Goal: Information Seeking & Learning: Learn about a topic

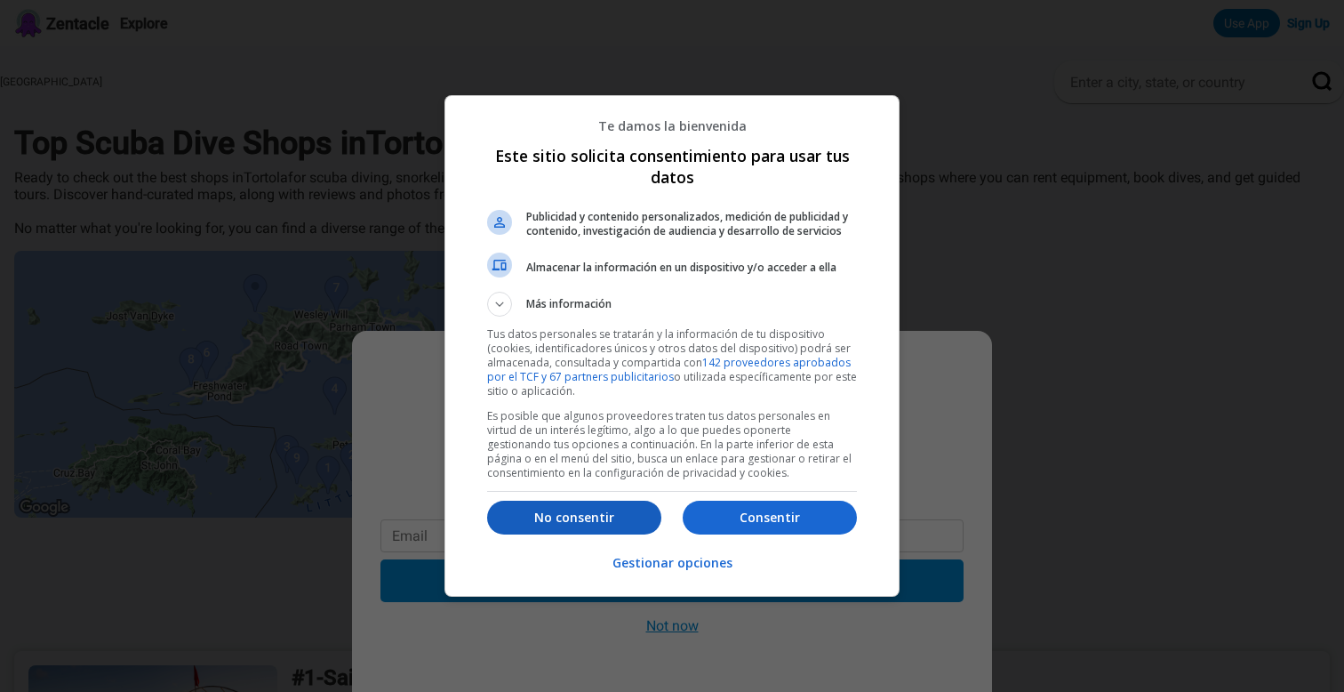
click at [629, 522] on p "No consentir" at bounding box center [574, 518] width 174 height 18
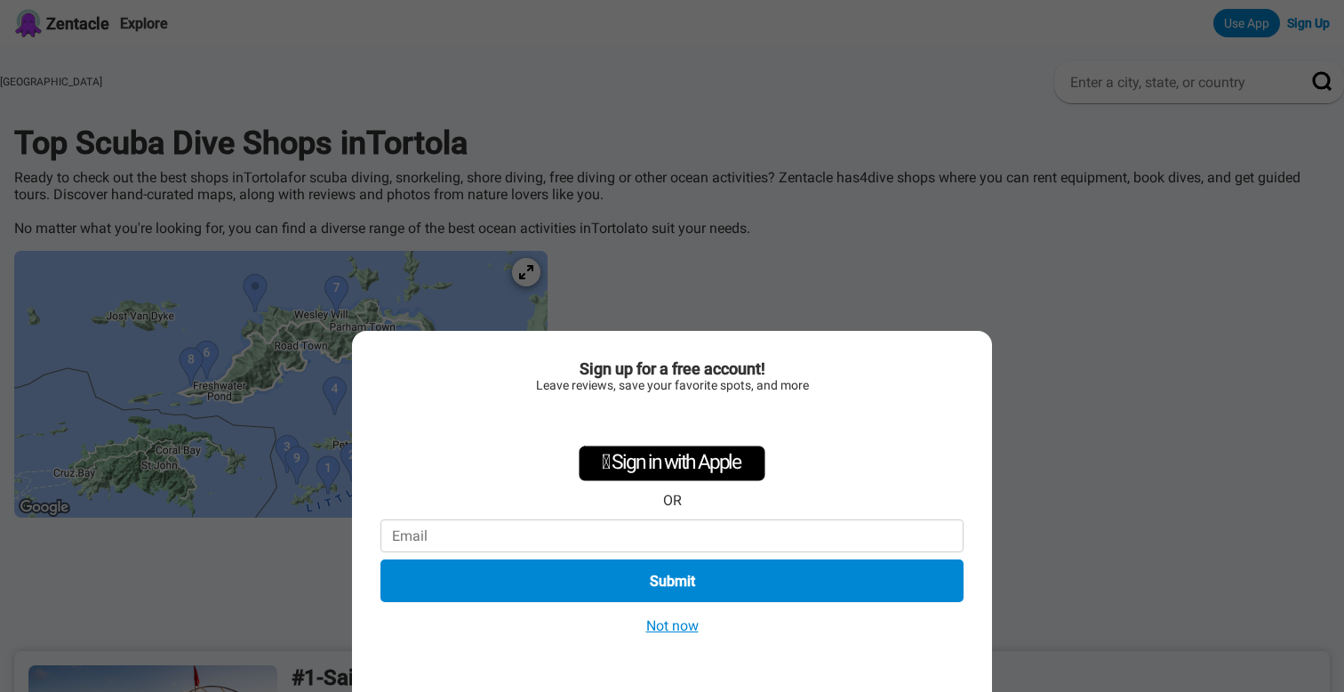
click at [664, 629] on button "Not now" at bounding box center [672, 625] width 63 height 19
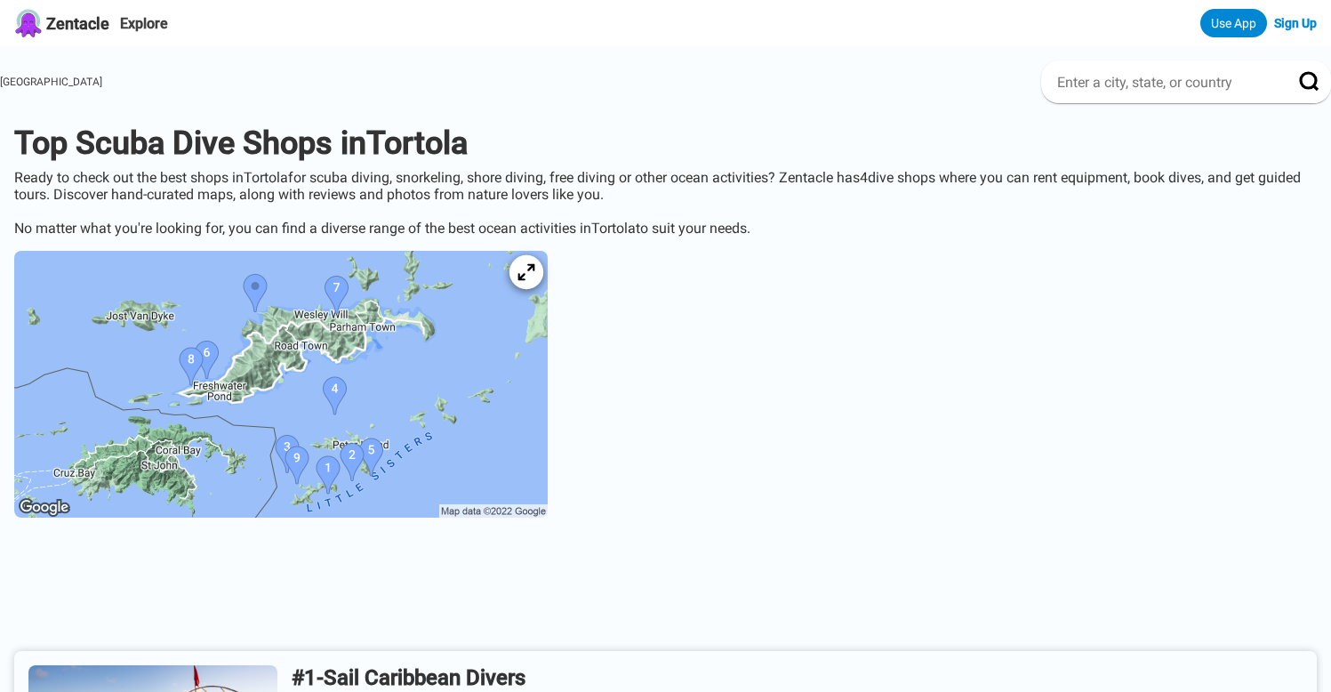
click at [534, 275] on icon at bounding box center [525, 272] width 17 height 17
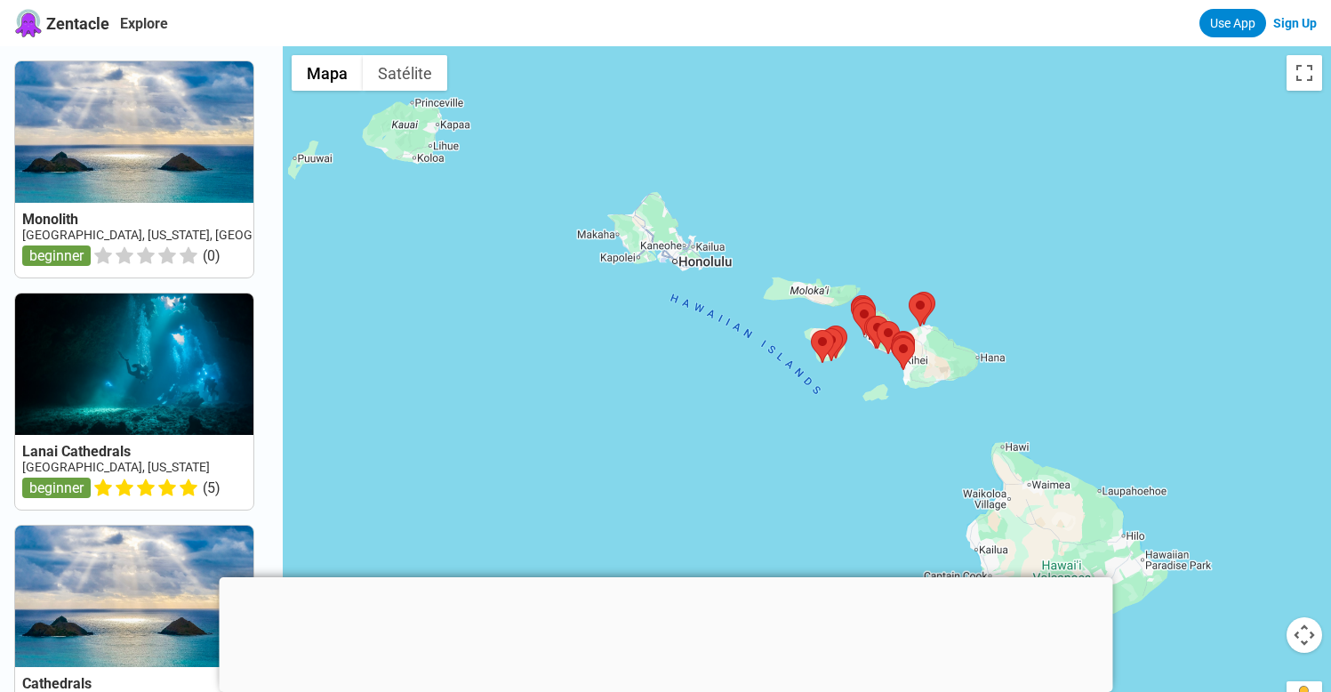
click at [155, 393] on link at bounding box center [134, 401] width 238 height 216
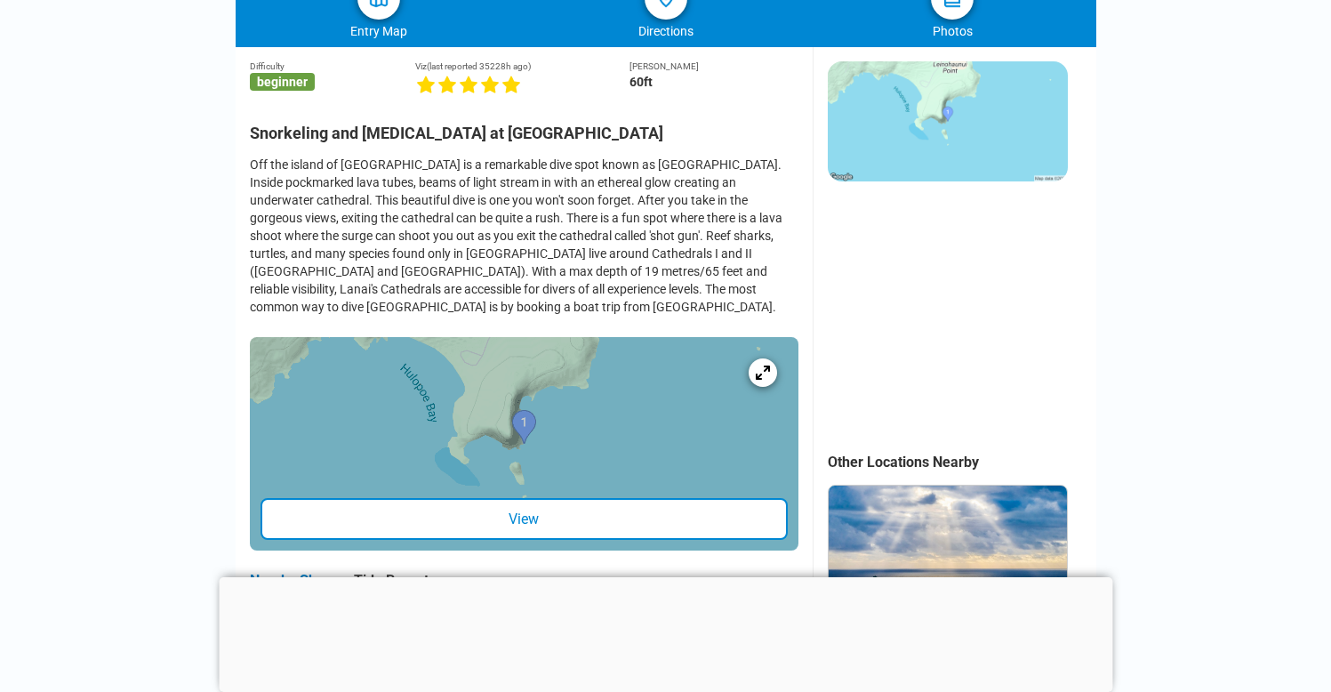
scroll to position [461, 0]
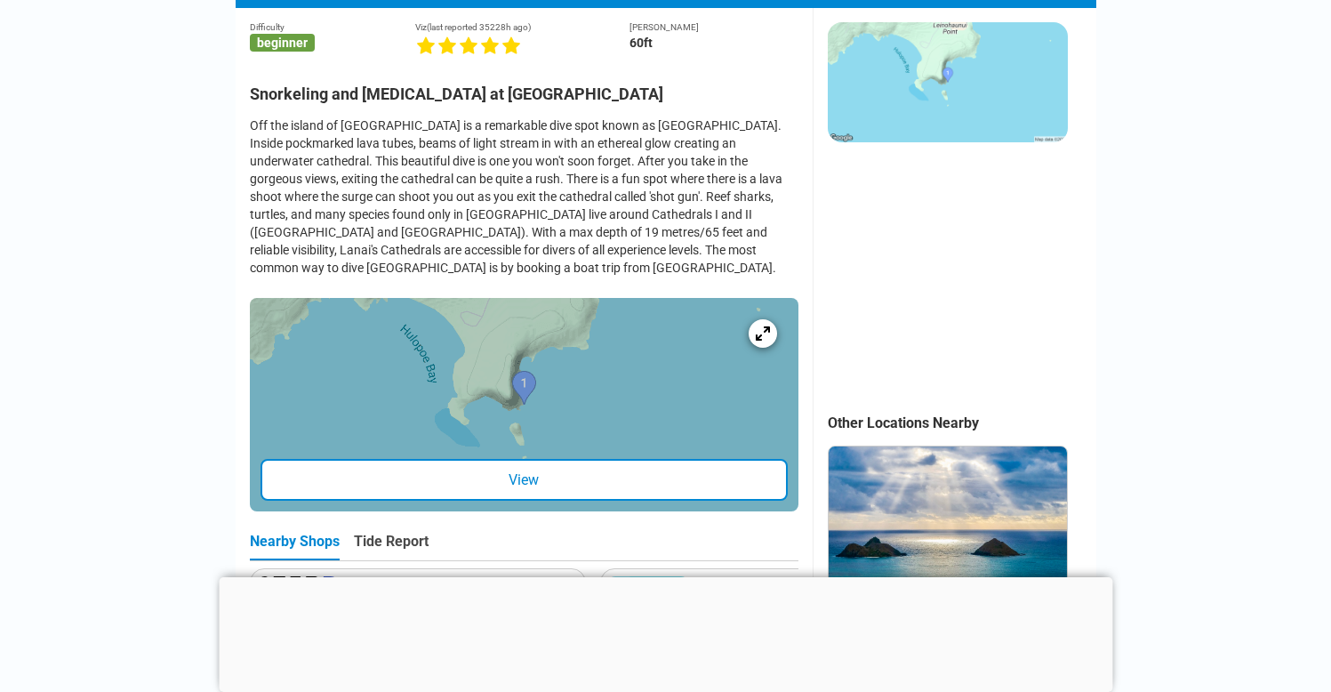
click at [661, 577] on div at bounding box center [666, 577] width 894 height 0
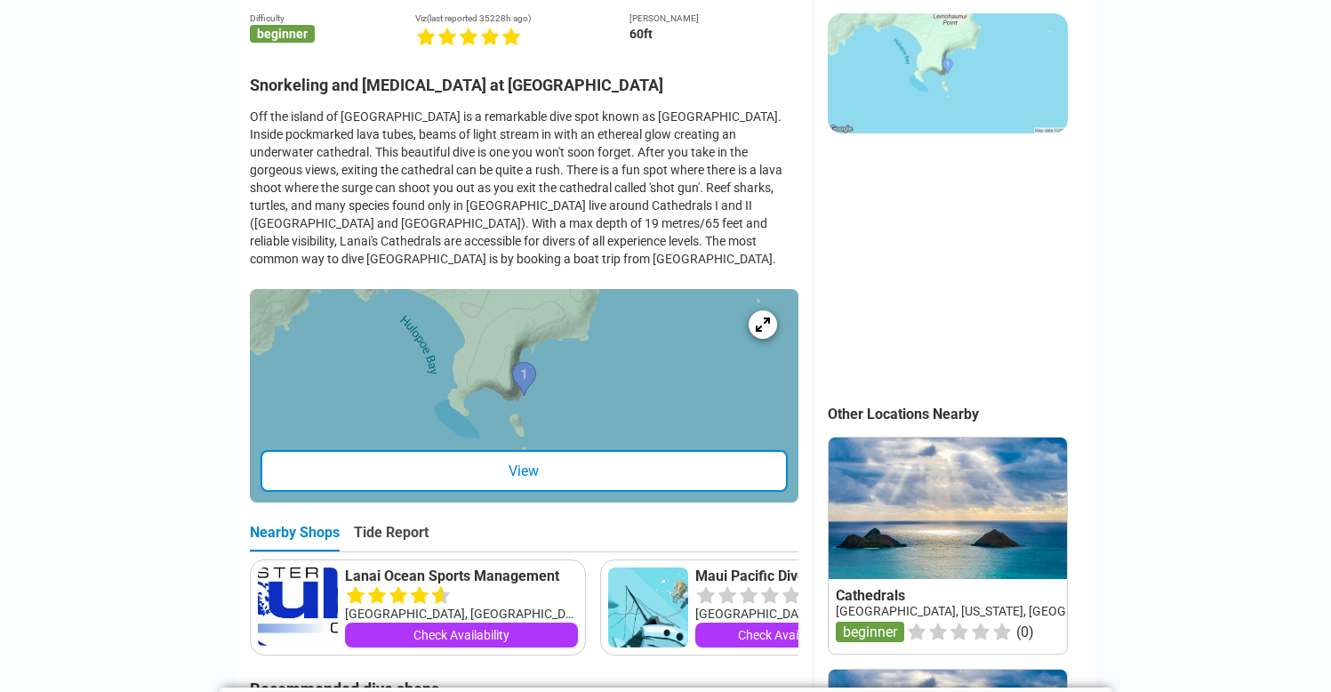
scroll to position [465, 0]
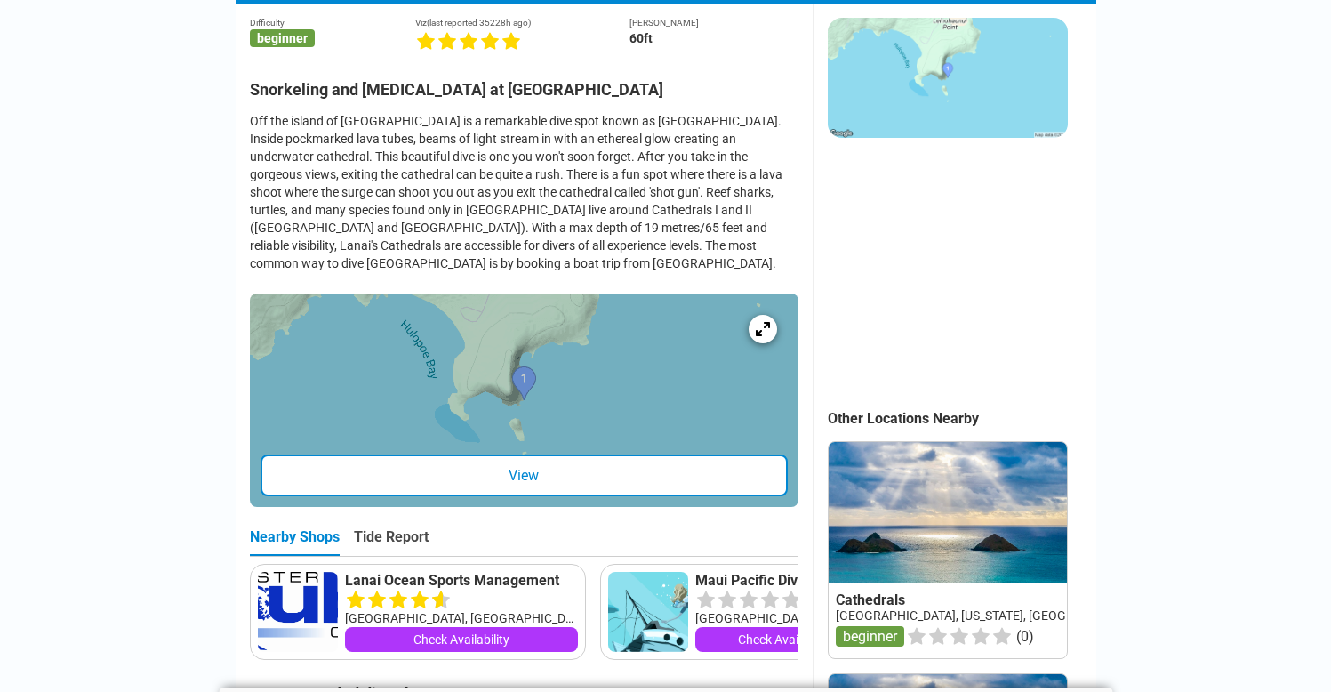
click at [543, 475] on div "View" at bounding box center [523, 475] width 527 height 42
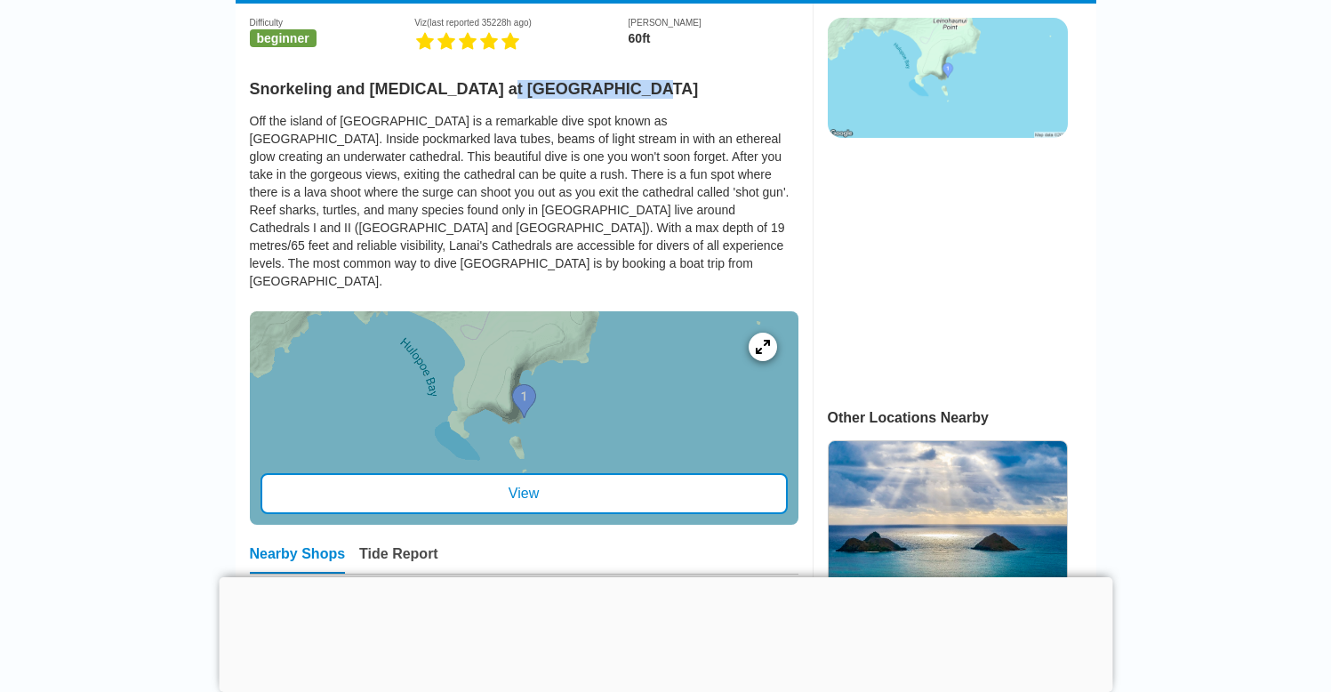
drag, startPoint x: 491, startPoint y: 90, endPoint x: 622, endPoint y: 92, distance: 131.6
click at [622, 92] on h2 "Snorkeling and [MEDICAL_DATA] at [GEOGRAPHIC_DATA]" at bounding box center [524, 83] width 549 height 29
copy h2 "Lanai Cathedrals"
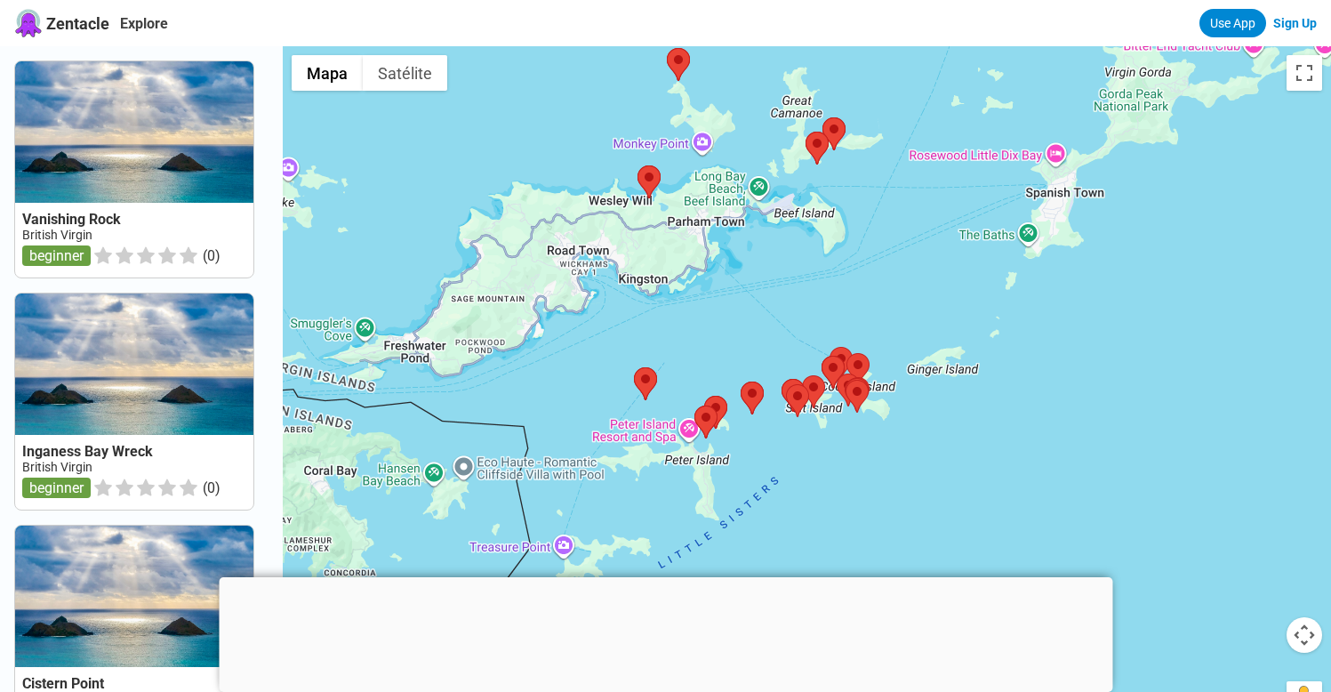
drag, startPoint x: 692, startPoint y: 303, endPoint x: 813, endPoint y: 324, distance: 122.6
click at [813, 324] on div at bounding box center [807, 392] width 1048 height 692
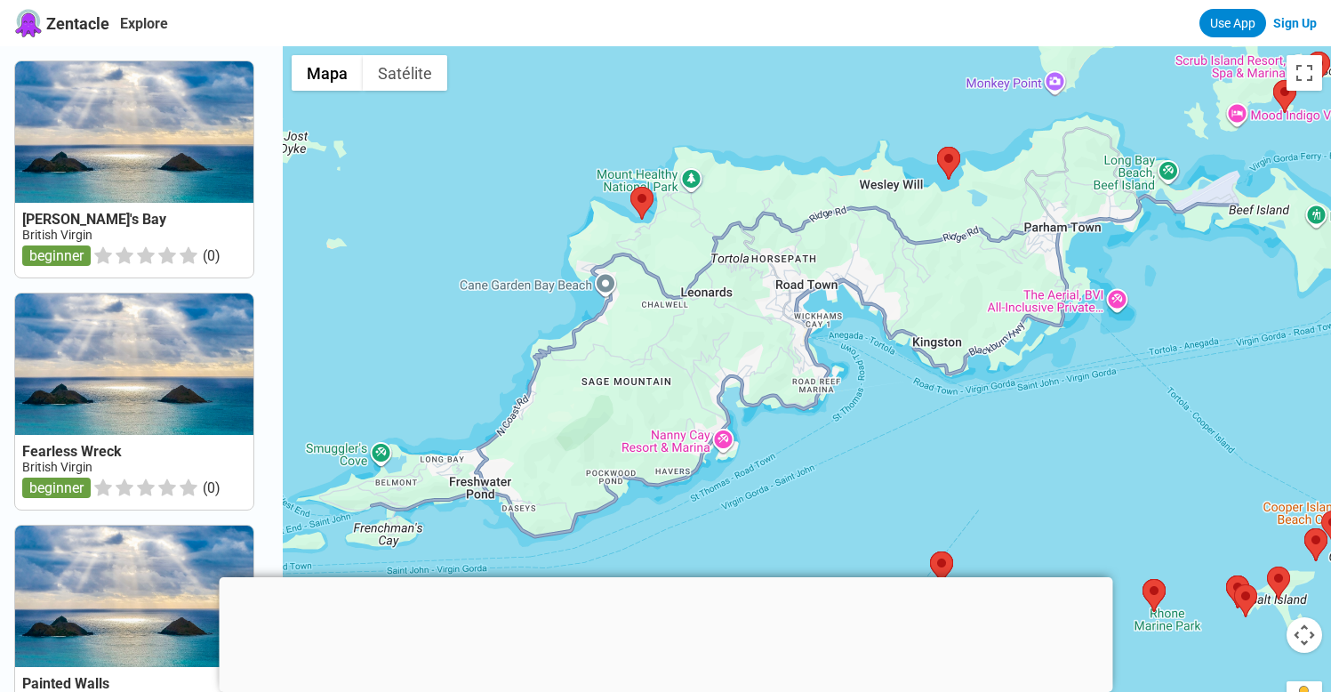
drag, startPoint x: 604, startPoint y: 230, endPoint x: 758, endPoint y: 201, distance: 157.5
click at [759, 201] on div at bounding box center [807, 392] width 1048 height 692
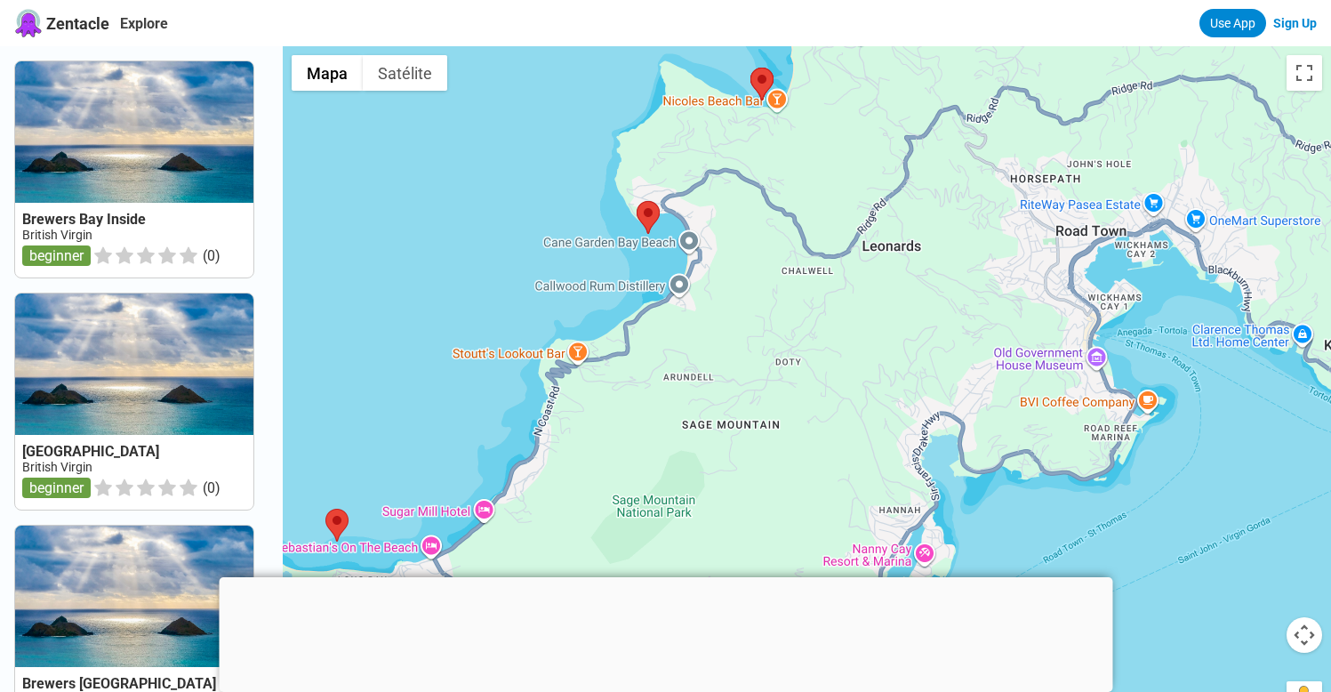
drag, startPoint x: 663, startPoint y: 321, endPoint x: 804, endPoint y: 202, distance: 184.2
click at [804, 202] on div at bounding box center [807, 392] width 1048 height 692
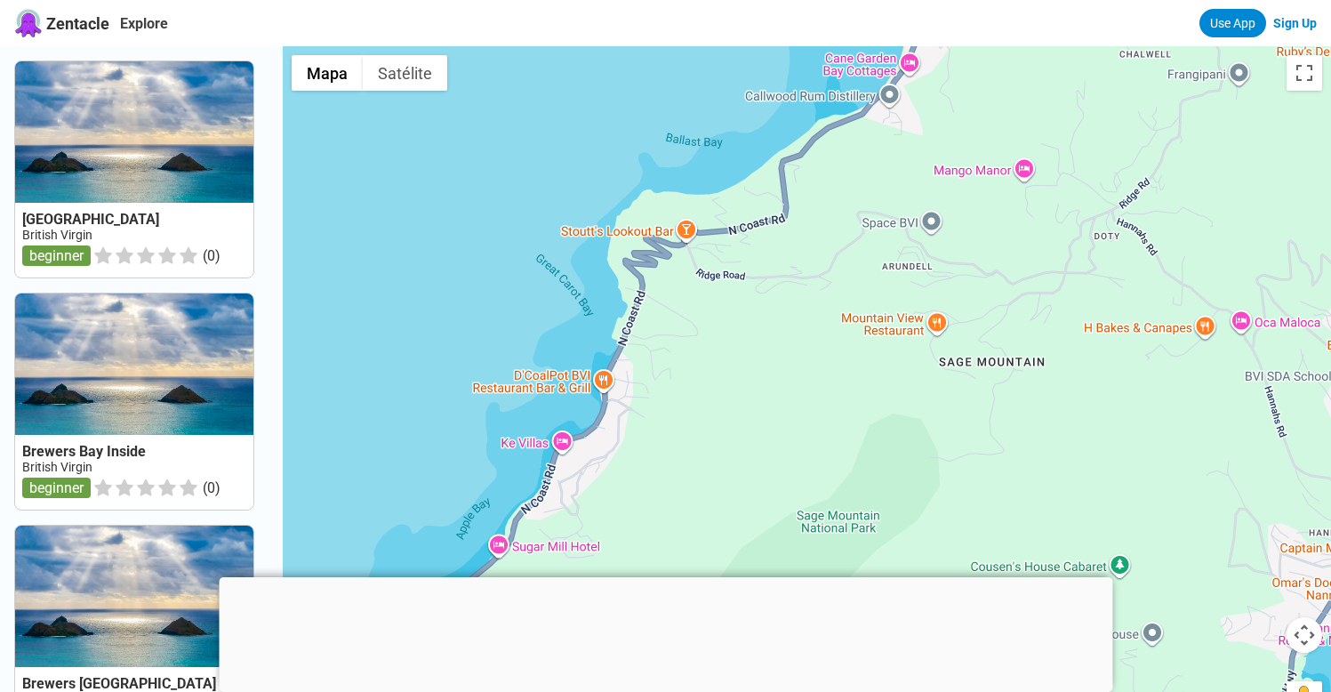
drag, startPoint x: 694, startPoint y: 397, endPoint x: 860, endPoint y: 269, distance: 209.1
click at [860, 269] on div at bounding box center [807, 392] width 1048 height 692
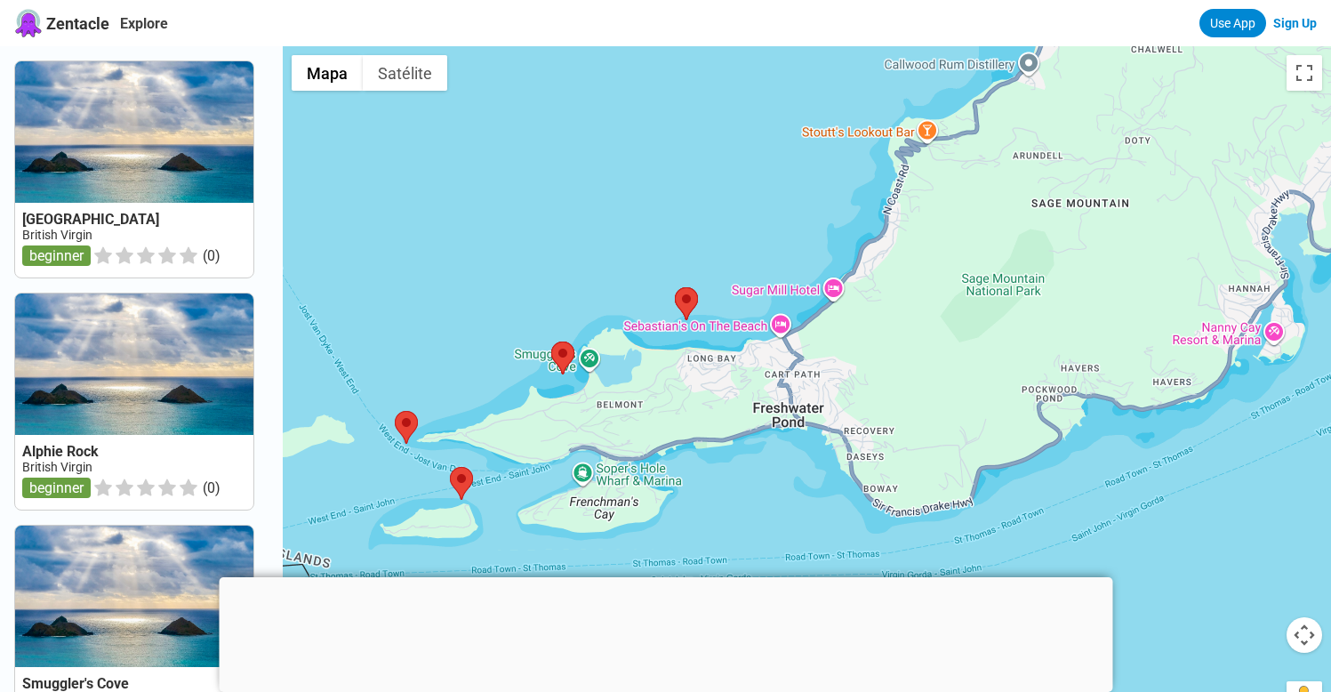
drag, startPoint x: 783, startPoint y: 392, endPoint x: 926, endPoint y: 283, distance: 180.1
click at [926, 283] on div at bounding box center [807, 392] width 1048 height 692
click at [551, 341] on area at bounding box center [551, 341] width 0 height 0
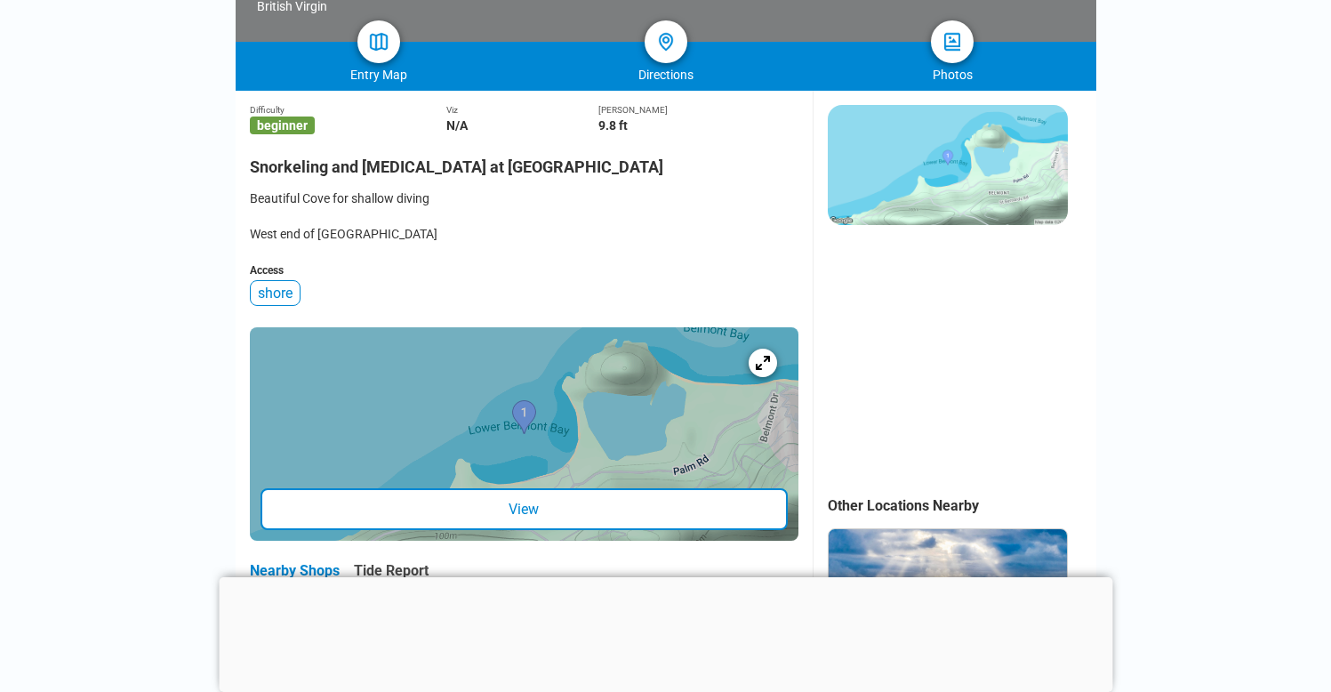
scroll to position [444, 0]
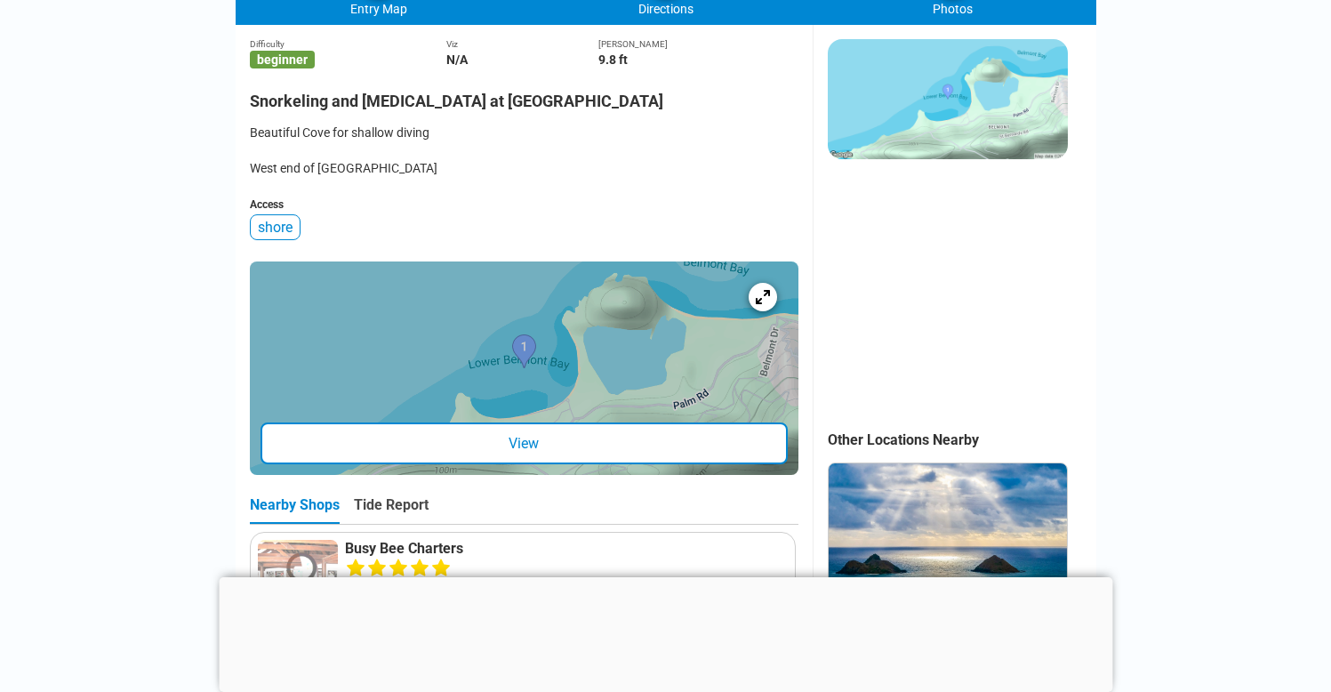
click at [525, 442] on div "View" at bounding box center [523, 443] width 527 height 42
